Goal: Task Accomplishment & Management: Use online tool/utility

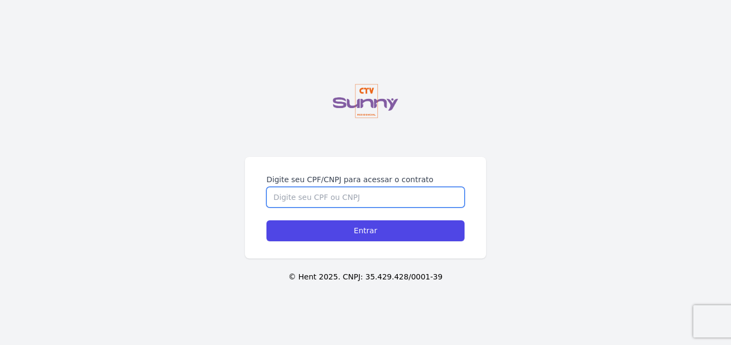
click at [345, 195] on input "Digite seu CPF/CNPJ para acessar o contrato" at bounding box center [365, 197] width 198 height 20
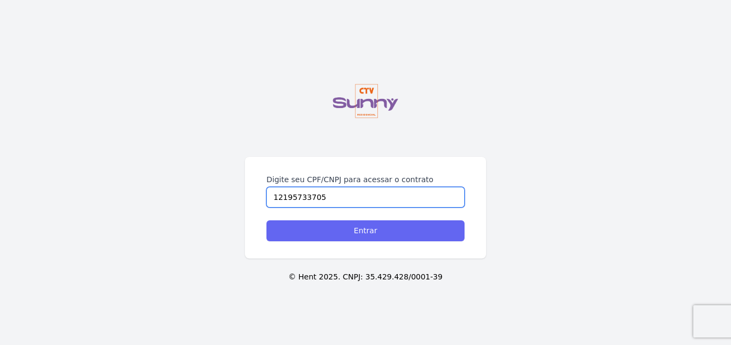
type input "12195733705"
click at [389, 236] on input "Entrar" at bounding box center [365, 231] width 198 height 21
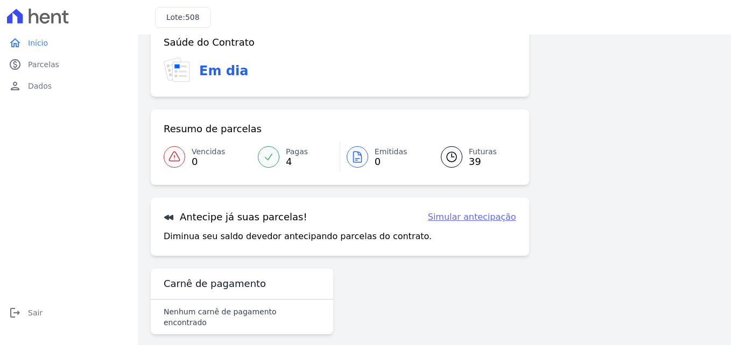
scroll to position [24, 0]
click at [453, 219] on link "Simular antecipação" at bounding box center [472, 217] width 88 height 13
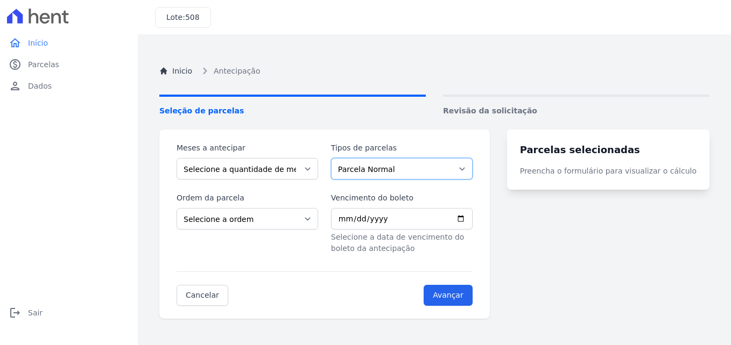
click at [365, 171] on select "Parcela Normal Intercalada Financiamento CEF Outros" at bounding box center [402, 169] width 142 height 22
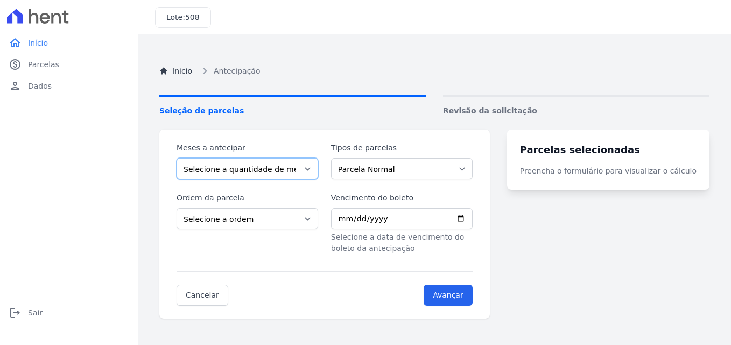
click at [315, 173] on select "Selecione a quantidade de meses a antecipar 1 2 3 4 5 6 7 8 9 10 11 12 13 14 15…" at bounding box center [247, 169] width 142 height 22
select select "3"
click at [176, 158] on select "Selecione a quantidade de meses a antecipar 1 2 3 4 5 6 7 8 9 10 11 12 13 14 15…" at bounding box center [247, 169] width 142 height 22
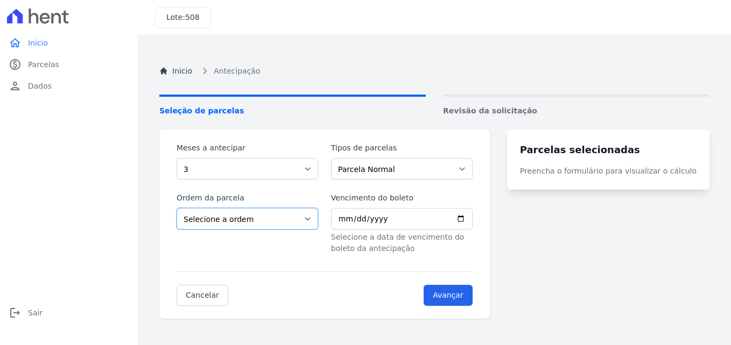
click at [318, 221] on select "Selecione a ordem Últimas parcelas Primeiras parcelas" at bounding box center [247, 219] width 142 height 22
select select "beginning"
click at [176, 208] on select "Selecione a ordem Últimas parcelas Primeiras parcelas" at bounding box center [247, 219] width 142 height 22
click at [454, 222] on input "Vencimento do boleto" at bounding box center [402, 219] width 142 height 22
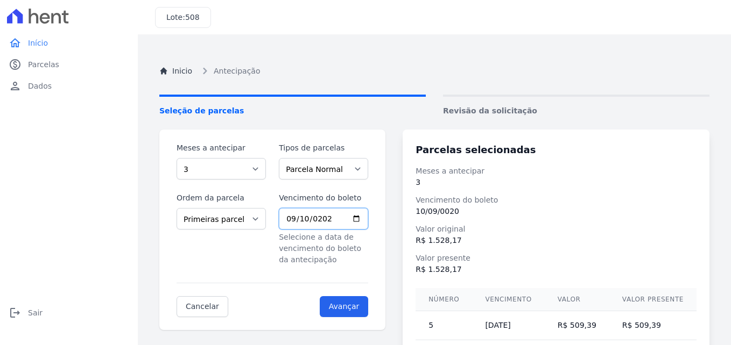
type input "[DATE]"
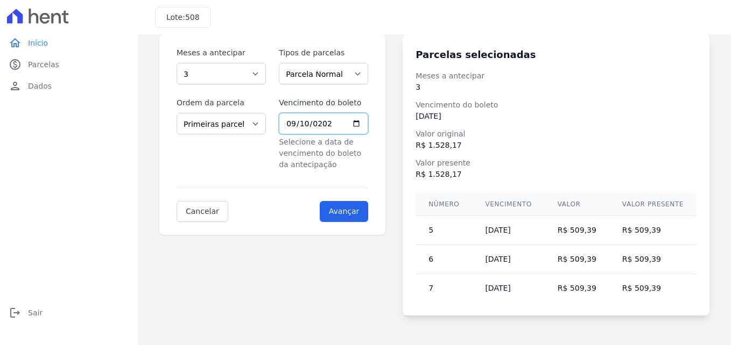
scroll to position [96, 0]
click at [257, 77] on select "Selecione a quantidade de meses a antecipar 1 2 3 4 5 6 7 8 9 10 11 12 13 14 15…" at bounding box center [220, 73] width 89 height 22
click at [176, 62] on select "Selecione a quantidade de meses a antecipar 1 2 3 4 5 6 7 8 9 10 11 12 13 14 15…" at bounding box center [220, 73] width 89 height 22
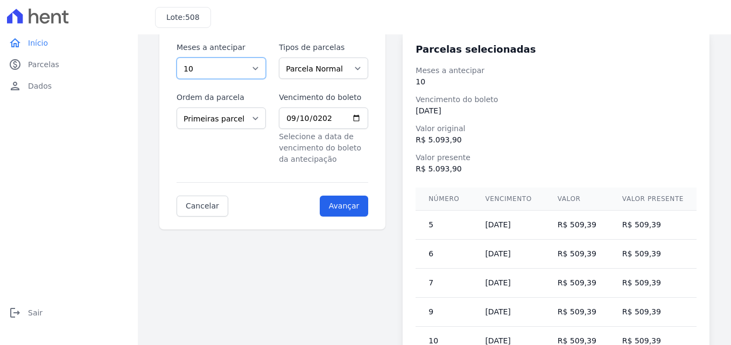
scroll to position [84, 0]
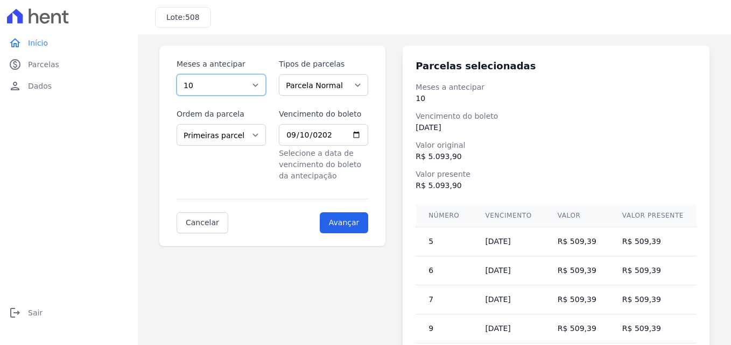
click at [257, 84] on select "Selecione a quantidade de meses a antecipar 1 2 3 4 5 6 7 8 9 10 11 12 13 14 15…" at bounding box center [220, 85] width 89 height 22
select select "33"
click at [176, 74] on select "Selecione a quantidade de meses a antecipar 1 2 3 4 5 6 7 8 9 10 11 12 13 14 15…" at bounding box center [220, 85] width 89 height 22
click at [350, 83] on select "Parcela Normal Intercalada Financiamento CEF Outros" at bounding box center [323, 85] width 89 height 22
click at [282, 74] on select "Parcela Normal Intercalada Financiamento CEF Outros" at bounding box center [323, 85] width 89 height 22
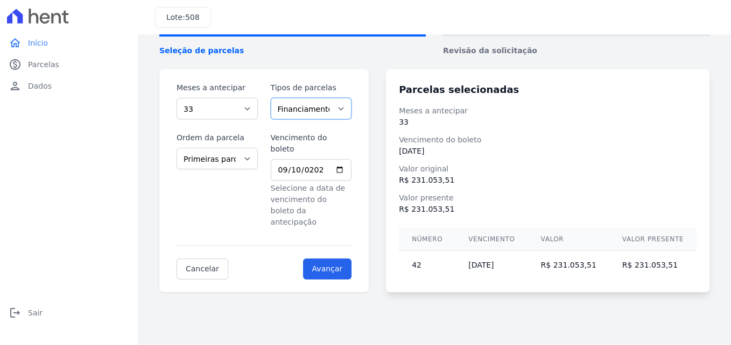
scroll to position [60, 0]
click at [349, 106] on select "Parcela Normal Intercalada Financiamento CEF Outros" at bounding box center [311, 109] width 81 height 22
click at [275, 98] on select "Parcela Normal Intercalada Financiamento CEF Outros" at bounding box center [311, 109] width 81 height 22
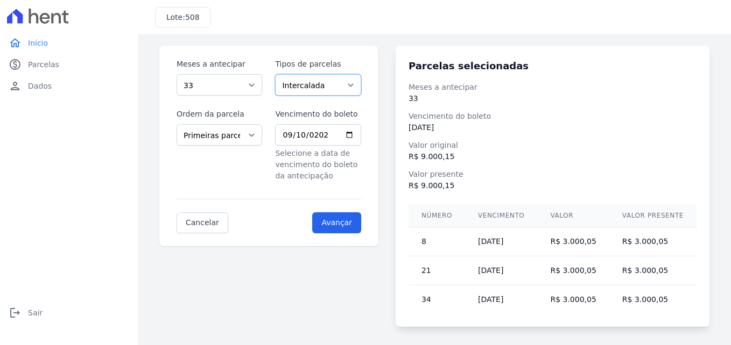
click at [343, 91] on select "Parcela Normal Intercalada Financiamento CEF Outros" at bounding box center [318, 85] width 86 height 22
select select "others"
click at [279, 74] on select "Parcela Normal Intercalada Financiamento CEF Outros" at bounding box center [318, 85] width 86 height 22
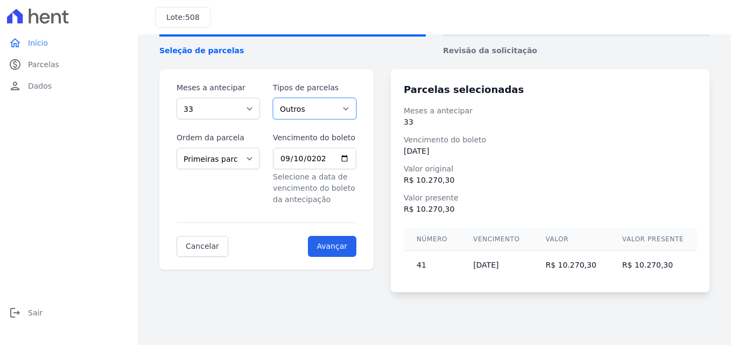
scroll to position [60, 0]
click at [206, 238] on link "Cancelar" at bounding box center [202, 246] width 52 height 21
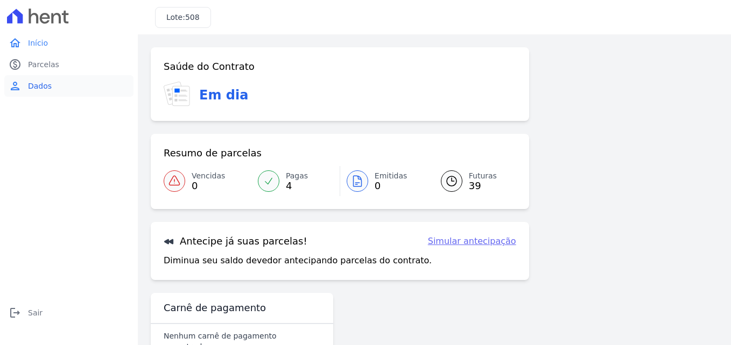
click at [25, 89] on link "person Dados" at bounding box center [68, 86] width 129 height 22
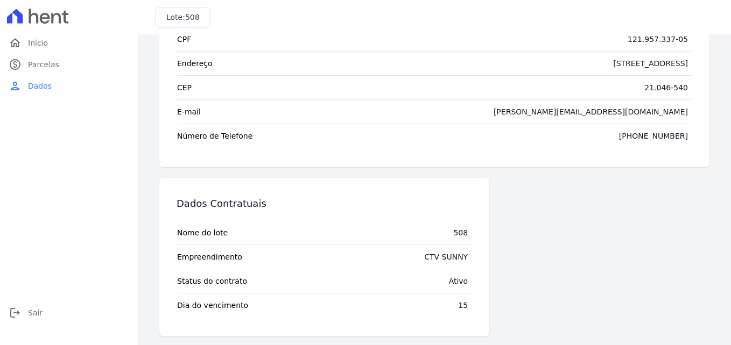
scroll to position [97, 0]
